Goal: Information Seeking & Learning: Learn about a topic

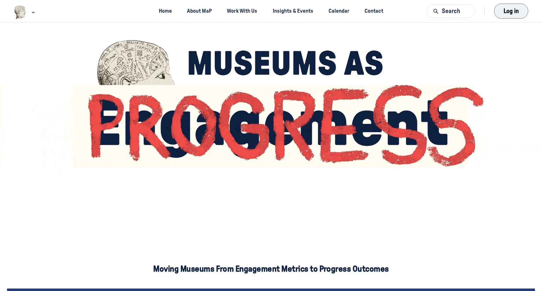
click at [515, 18] on button "Log in" at bounding box center [511, 11] width 34 height 15
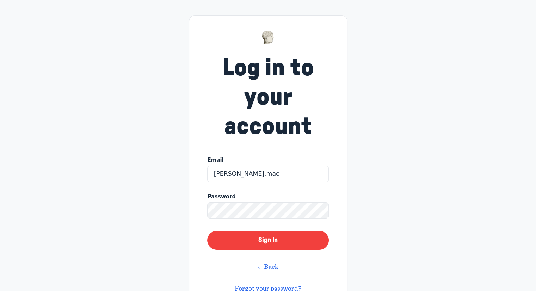
type input "sean.macqueen@gov.ab.ca"
click at [207, 231] on button "Sign In" at bounding box center [267, 240] width 121 height 19
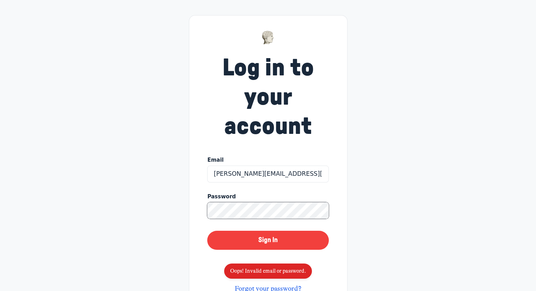
scroll to position [34, 0]
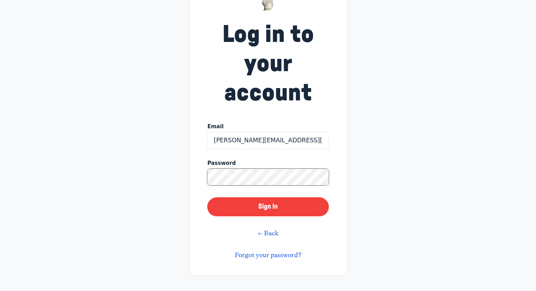
click at [207, 198] on button "Sign In" at bounding box center [267, 207] width 121 height 19
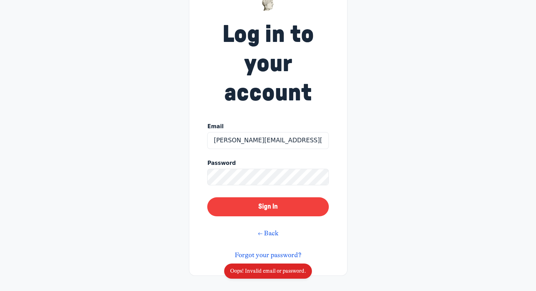
click at [266, 254] on link "Forgot your password?" at bounding box center [268, 255] width 67 height 8
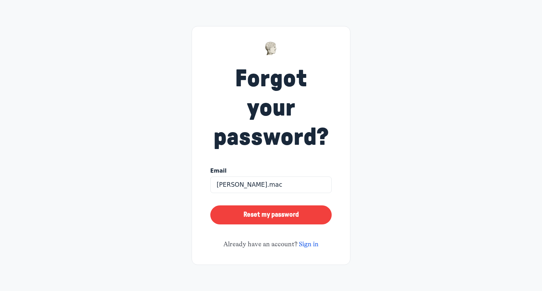
type input "sean.macqueen@gov.ab.ca"
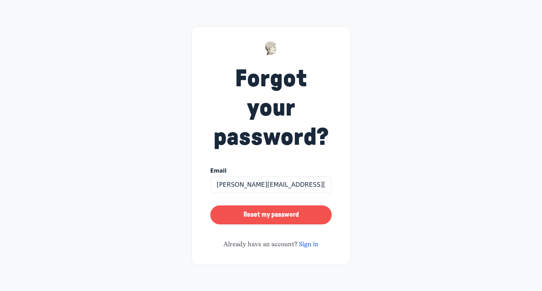
click at [279, 206] on button "Reset my password" at bounding box center [270, 215] width 121 height 19
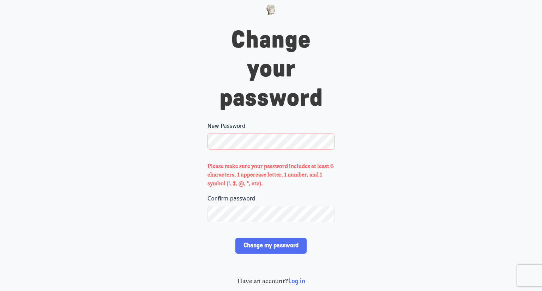
click at [289, 142] on div "New Password" at bounding box center [270, 140] width 127 height 37
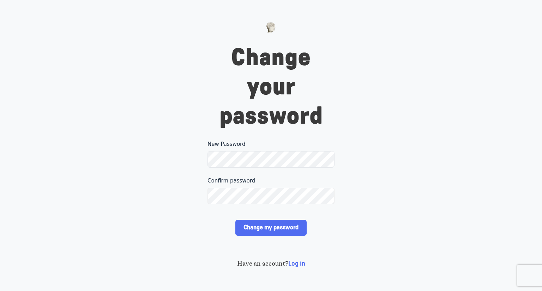
click at [235, 220] on input "Change my password" at bounding box center [270, 228] width 71 height 16
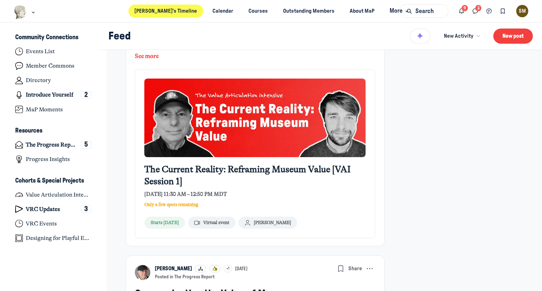
scroll to position [1155, 0]
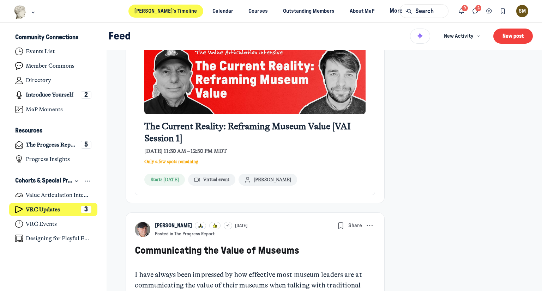
click at [53, 207] on h4 "VRC Updates" at bounding box center [43, 209] width 34 height 7
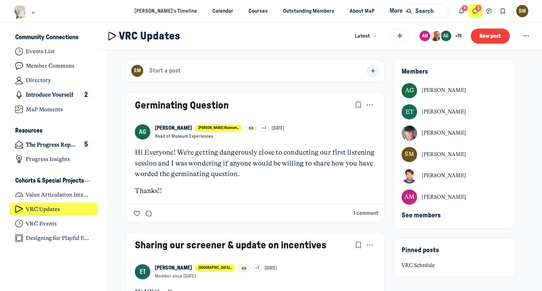
click at [478, 7] on button "Direct messages" at bounding box center [475, 11] width 14 height 14
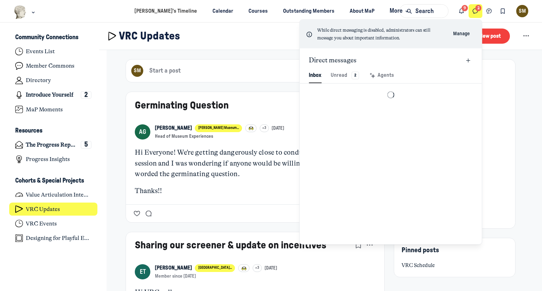
scroll to position [959, 1644]
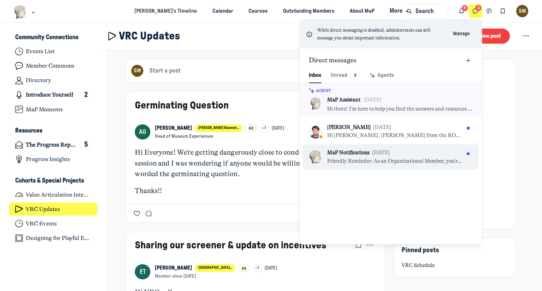
click at [430, 155] on div "MaP Notifications Jul 15" at bounding box center [395, 153] width 137 height 8
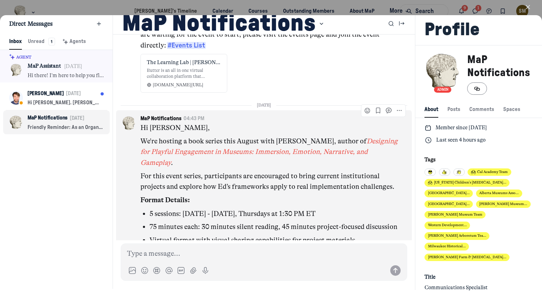
scroll to position [456, 0]
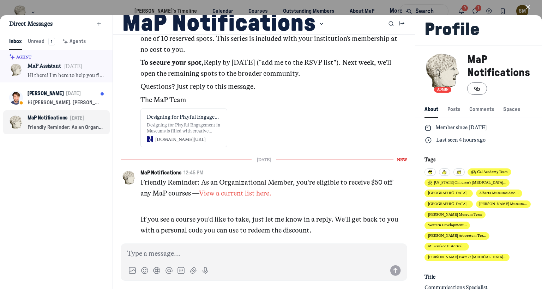
click at [531, 6] on icon "button" at bounding box center [527, 7] width 7 height 7
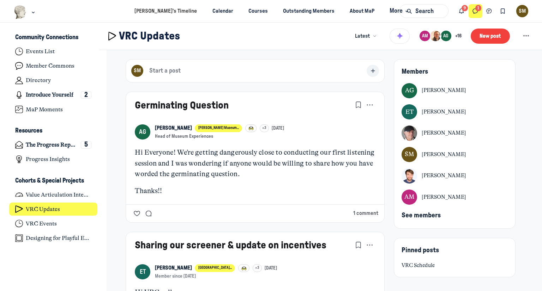
scroll to position [2101, 1386]
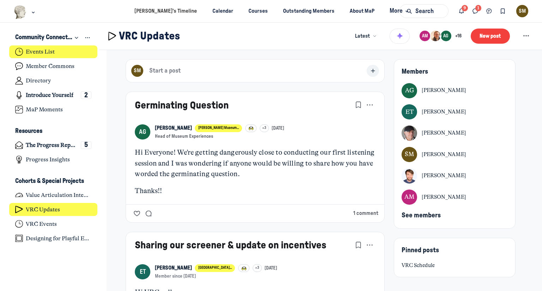
click at [35, 48] on link "Events List" at bounding box center [53, 51] width 89 height 13
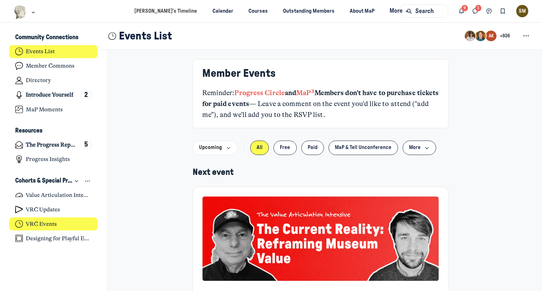
click at [40, 222] on h4 "VRC Events" at bounding box center [41, 224] width 31 height 7
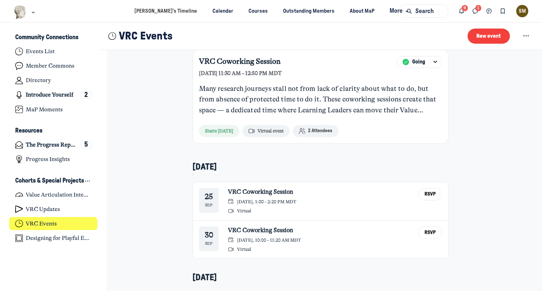
scroll to position [152, 0]
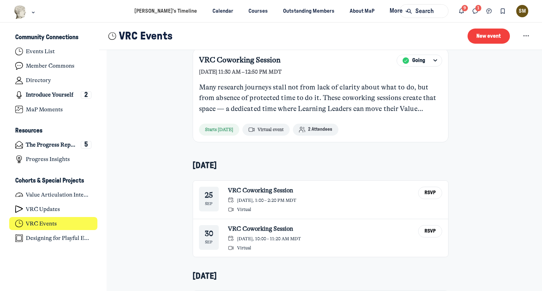
click at [320, 127] on span "2 Attendees" at bounding box center [320, 130] width 24 height 6
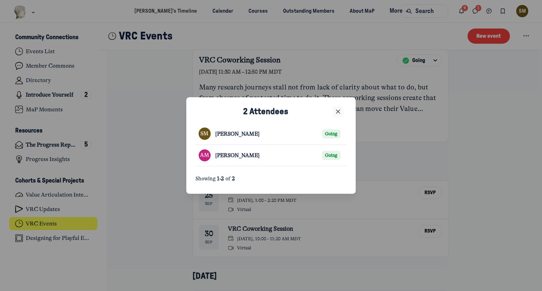
click at [339, 113] on use "Close" at bounding box center [338, 112] width 4 height 4
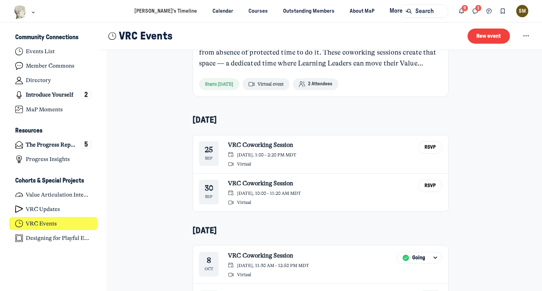
scroll to position [224, 0]
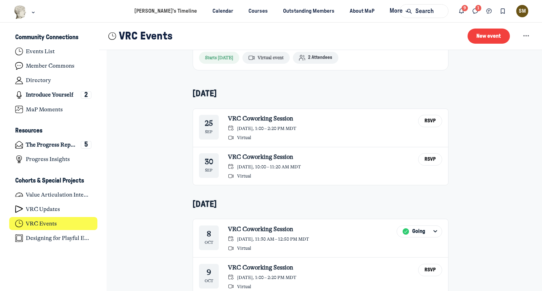
click at [253, 116] on link "VRC Coworking Session" at bounding box center [262, 119] width 68 height 8
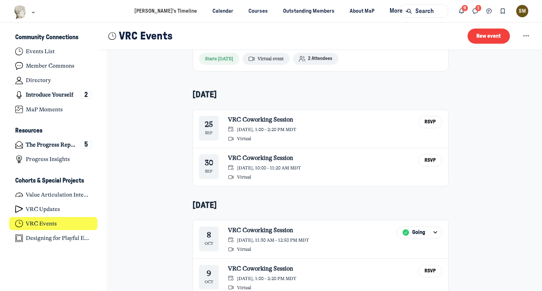
scroll to position [223, 0]
click at [278, 158] on link "VRC Coworking Session" at bounding box center [264, 158] width 73 height 8
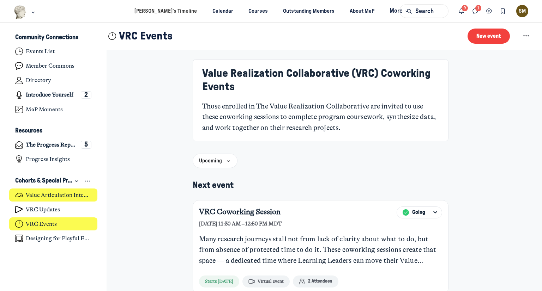
click at [60, 198] on h4 "Value Articulation Intensive (Cultural Leadership Lab)" at bounding box center [59, 195] width 66 height 7
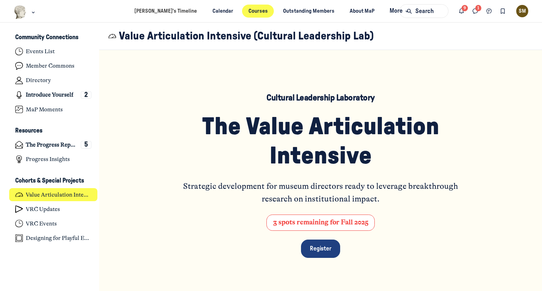
click at [242, 14] on link "Courses" at bounding box center [258, 11] width 32 height 13
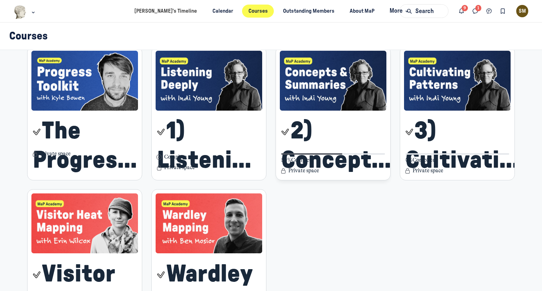
scroll to position [237, 0]
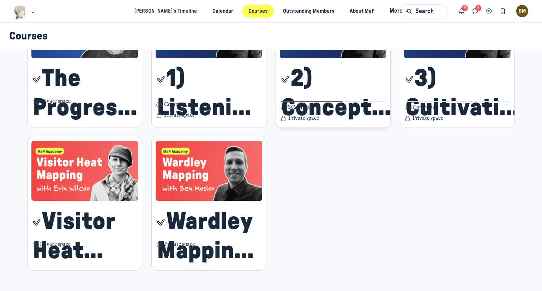
click at [329, 77] on span "2) Concepts & Summaries" at bounding box center [340, 93] width 119 height 59
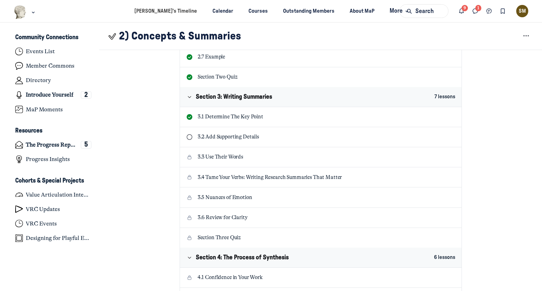
scroll to position [490, 0]
click at [226, 113] on p "3.1 Determine The Key Point" at bounding box center [327, 117] width 258 height 8
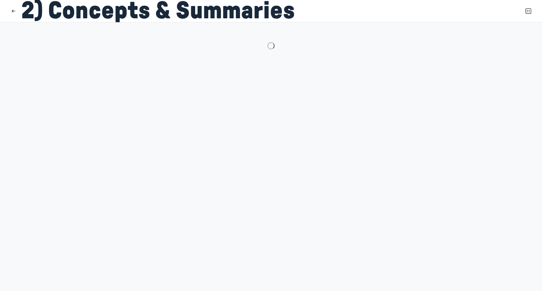
scroll to position [27, 0]
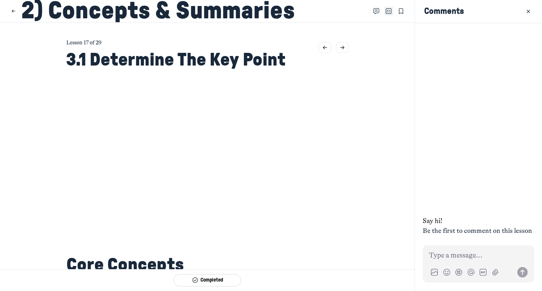
click at [385, 9] on icon "Close Table of contents" at bounding box center [388, 11] width 6 height 8
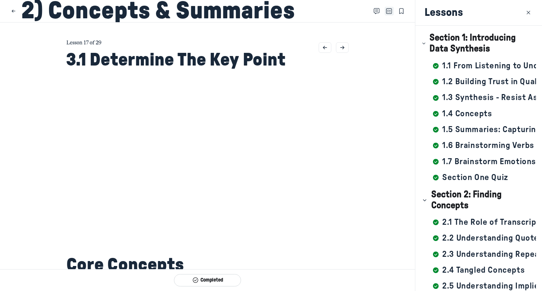
scroll to position [221, 0]
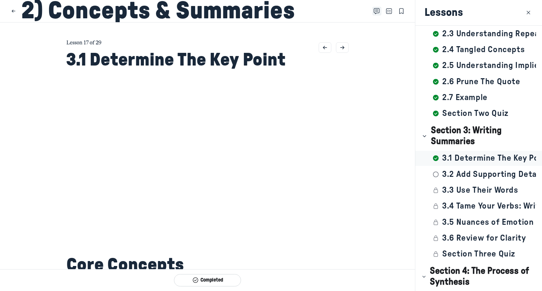
click at [374, 14] on icon "Close Comments" at bounding box center [377, 11] width 6 height 8
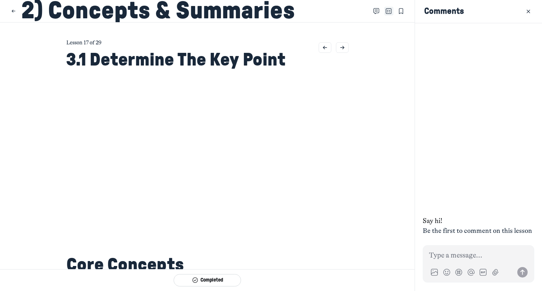
click at [384, 15] on button "Close Table of contents" at bounding box center [388, 11] width 9 height 9
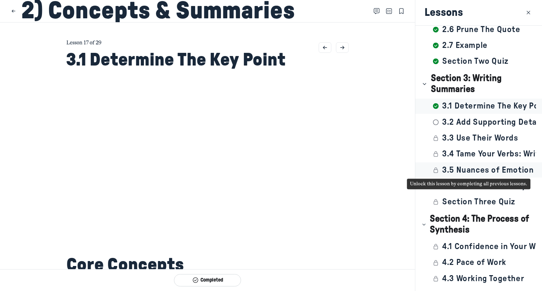
scroll to position [319, 0]
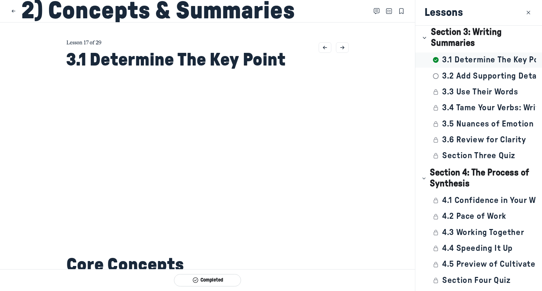
click at [381, 194] on main "Lesson 17 of 29 3.1 Determine The Key Point Core Concepts Writing effective res…" at bounding box center [207, 146] width 415 height 247
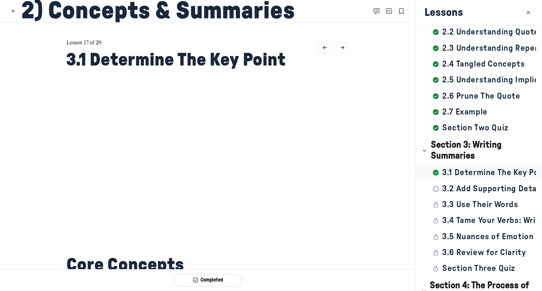
scroll to position [207, 0]
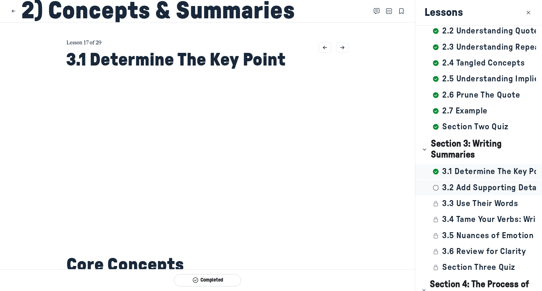
click at [471, 187] on h5 "3.2 Add Supporting Details" at bounding box center [489, 188] width 94 height 11
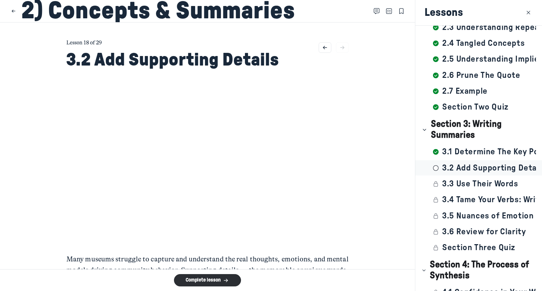
scroll to position [228, 0]
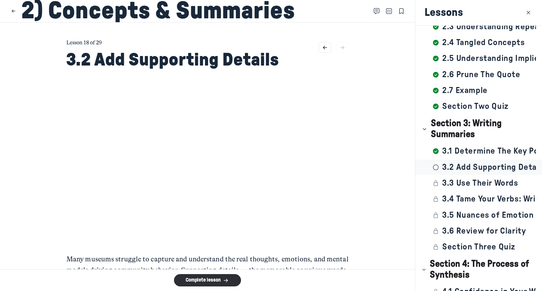
click at [381, 119] on main "Lesson 18 of 29 3.2 Add Supporting Details Many museums struggle to capture and…" at bounding box center [207, 146] width 415 height 247
click at [215, 275] on button "Complete lesson" at bounding box center [207, 280] width 67 height 12
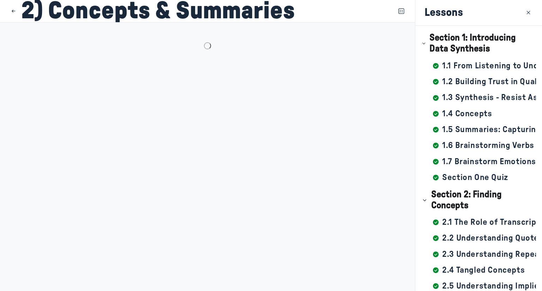
scroll to position [253, 0]
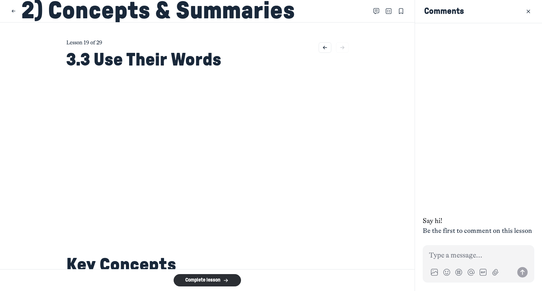
click at [386, 9] on use "Close Table of contents" at bounding box center [389, 10] width 6 height 5
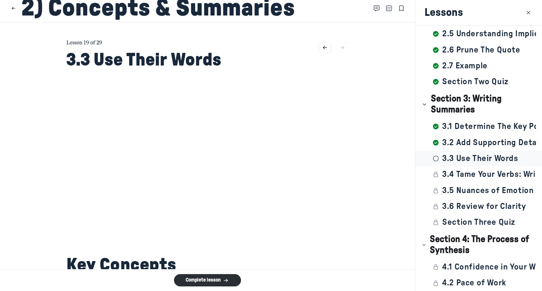
scroll to position [3, 0]
